Goal: Task Accomplishment & Management: Use online tool/utility

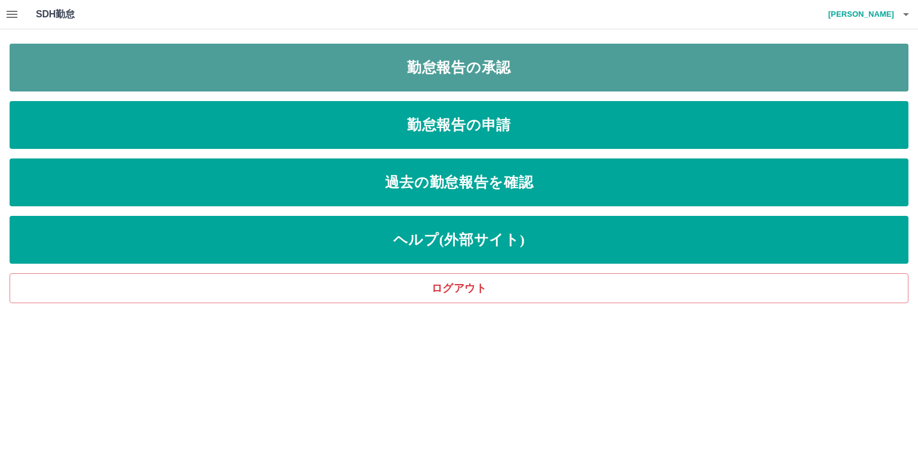
click at [479, 63] on link "勤怠報告の承認" at bounding box center [459, 68] width 899 height 48
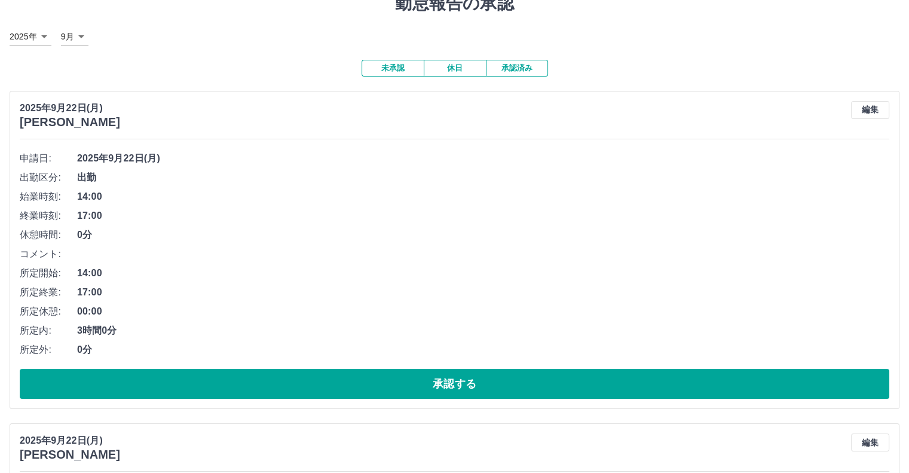
scroll to position [179, 0]
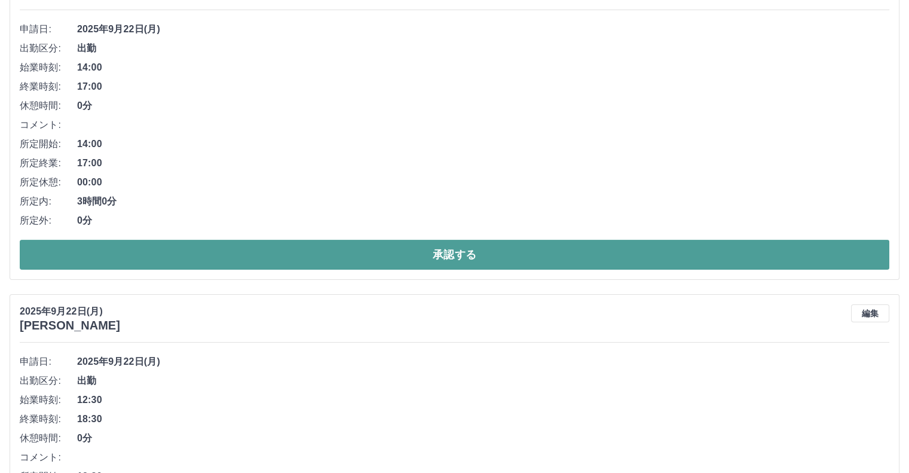
click at [441, 250] on button "承認する" at bounding box center [454, 255] width 869 height 30
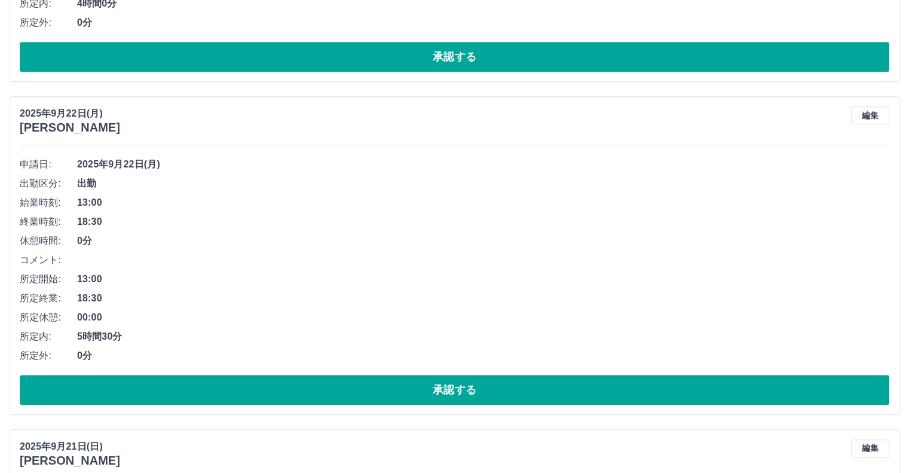
scroll to position [717, 0]
